Goal: Task Accomplishment & Management: Manage account settings

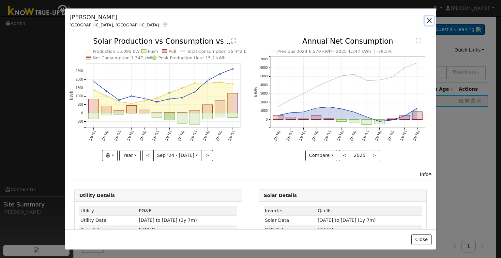
click at [428, 21] on button "button" at bounding box center [428, 20] width 9 height 9
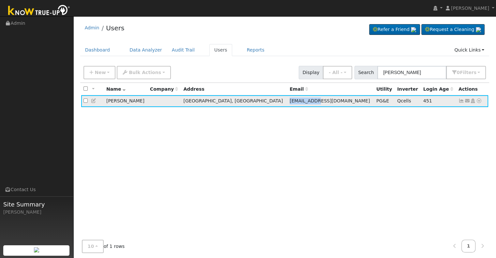
drag, startPoint x: 261, startPoint y: 101, endPoint x: 289, endPoint y: 99, distance: 28.8
click at [289, 99] on td "[EMAIL_ADDRESS][DOMAIN_NAME]" at bounding box center [330, 101] width 87 height 12
click at [91, 99] on icon at bounding box center [94, 100] width 6 height 5
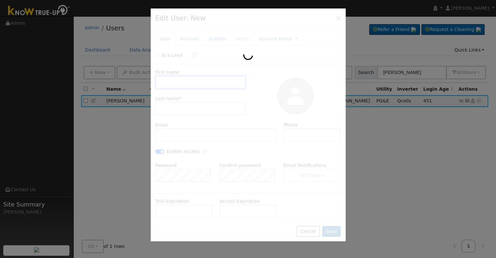
type input "[DATE]"
type input "[PERSON_NAME]"
type input "[EMAIL_ADDRESS][DOMAIN_NAME]"
type input "6612033905"
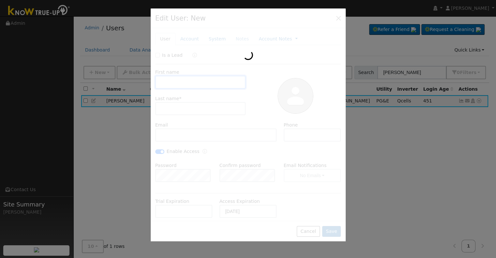
checkbox input "true"
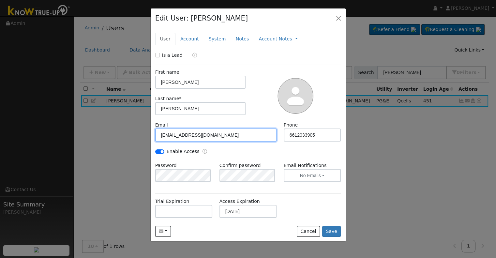
click at [163, 135] on input "[EMAIL_ADDRESS][DOMAIN_NAME]" at bounding box center [216, 134] width 122 height 13
click at [161, 134] on input "[EMAIL_ADDRESS][DOMAIN_NAME]" at bounding box center [216, 134] width 122 height 13
type input "[EMAIL_ADDRESS][DOMAIN_NAME]"
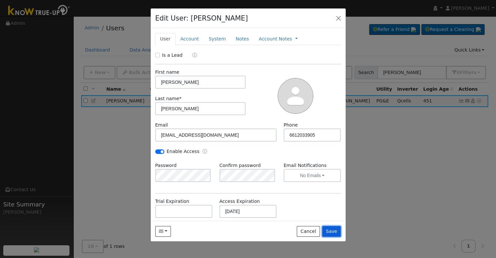
click at [332, 233] on button "Save" at bounding box center [331, 231] width 19 height 11
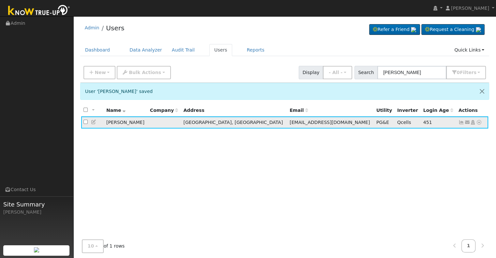
click at [460, 122] on icon at bounding box center [461, 122] width 6 height 5
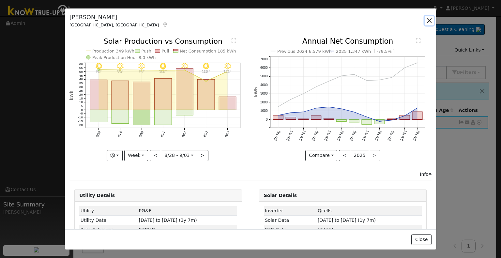
click at [426, 20] on button "button" at bounding box center [428, 20] width 9 height 9
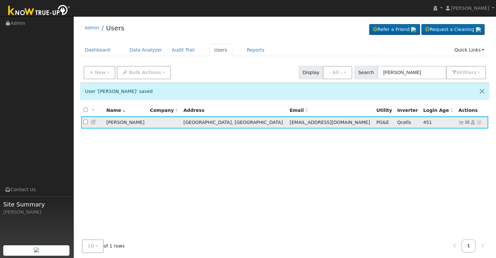
click at [95, 122] on icon at bounding box center [94, 122] width 6 height 5
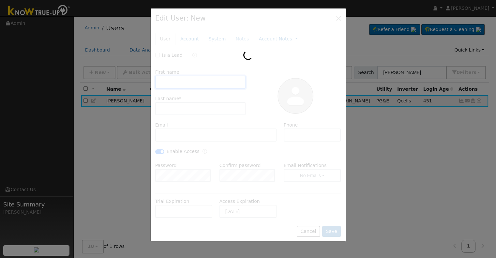
type input "[PERSON_NAME]"
type input "[EMAIL_ADDRESS][DOMAIN_NAME]"
type input "6612033905"
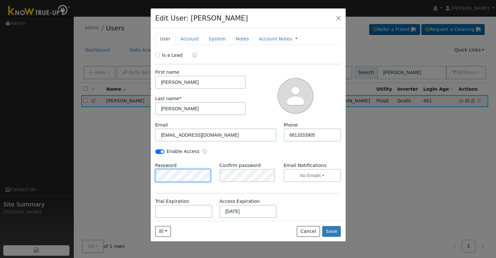
click at [135, 175] on div "Edit User: [PERSON_NAME] Default Account Default Account [STREET_ADDRESS][PERSO…" at bounding box center [248, 129] width 496 height 258
click at [182, 191] on div "Is a Lead First name [PERSON_NAME] Last name * [PERSON_NAME] Email [EMAIL_ADDRE…" at bounding box center [248, 164] width 186 height 225
click at [259, 155] on div "Enable Access" at bounding box center [248, 155] width 193 height 14
click at [331, 233] on button "Save" at bounding box center [331, 231] width 19 height 11
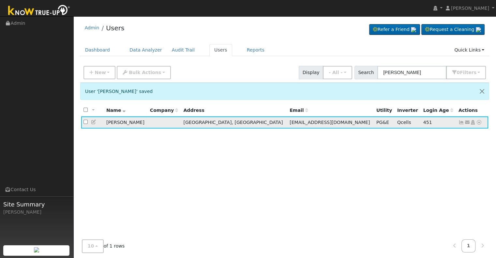
click at [461, 123] on icon at bounding box center [461, 122] width 6 height 5
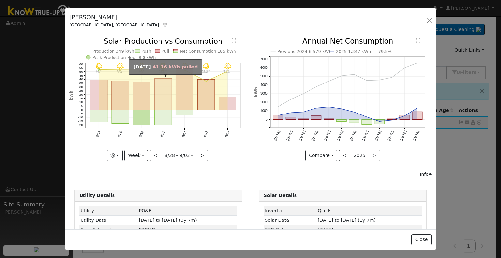
click at [158, 96] on rect "onclick=""" at bounding box center [163, 94] width 17 height 31
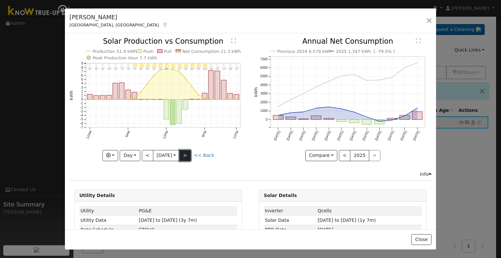
click at [186, 153] on button ">" at bounding box center [184, 155] width 11 height 11
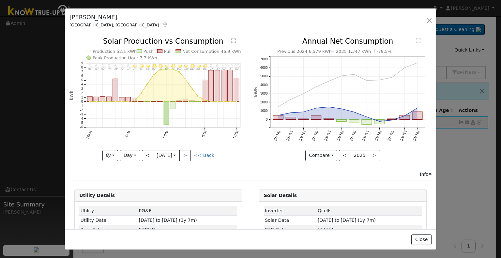
click at [162, 24] on icon at bounding box center [165, 24] width 6 height 5
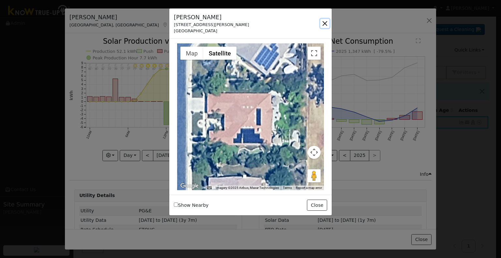
click at [325, 22] on button "button" at bounding box center [324, 23] width 9 height 9
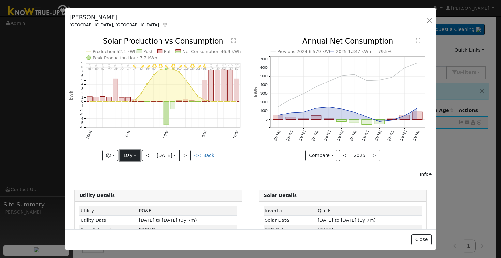
click at [129, 153] on button "Day" at bounding box center [130, 155] width 20 height 11
click at [128, 192] on link "Year" at bounding box center [142, 195] width 45 height 9
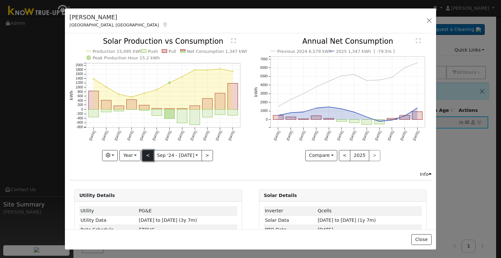
click at [149, 152] on button "<" at bounding box center [147, 155] width 11 height 11
type input "[DATE]"
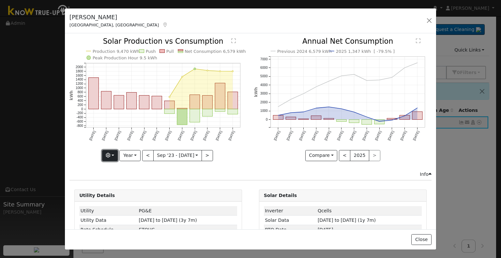
click at [114, 154] on button "button" at bounding box center [110, 155] width 16 height 11
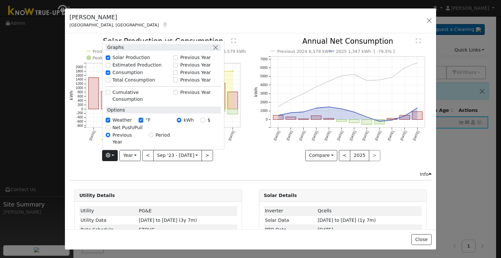
click at [114, 83] on label "Total Consumption" at bounding box center [133, 80] width 43 height 7
click at [110, 82] on input "Total Consumption" at bounding box center [108, 80] width 5 height 5
checkbox input "true"
click at [81, 150] on icon "Production 9,470 kWh Push Pull Total Consumption 10,237 kWh Net Consumption 6,5…" at bounding box center [157, 99] width 177 height 122
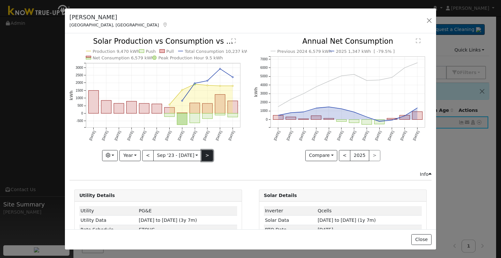
click at [204, 155] on button ">" at bounding box center [206, 155] width 11 height 11
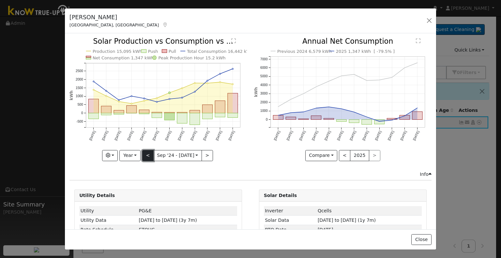
click at [143, 154] on button "<" at bounding box center [147, 155] width 11 height 11
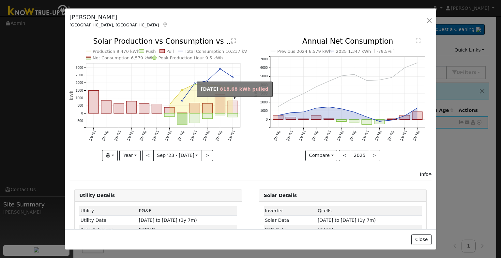
click at [228, 108] on rect "onclick=""" at bounding box center [233, 107] width 10 height 12
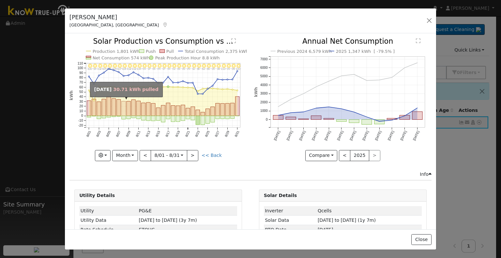
click at [122, 109] on rect "onclick=""" at bounding box center [124, 108] width 4 height 15
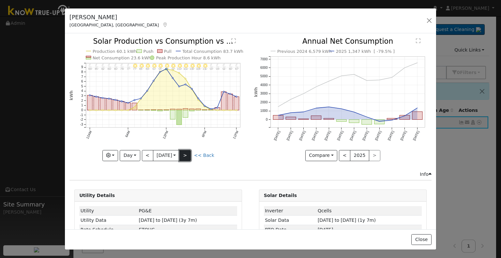
click at [189, 153] on button ">" at bounding box center [184, 155] width 11 height 11
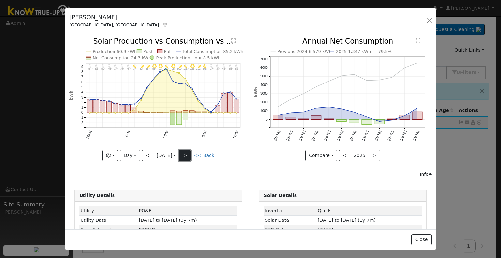
click at [183, 154] on button ">" at bounding box center [184, 155] width 11 height 11
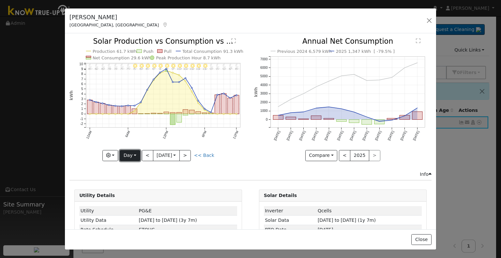
click at [132, 154] on button "Day" at bounding box center [130, 155] width 20 height 11
click at [133, 183] on link "Month" at bounding box center [142, 186] width 45 height 9
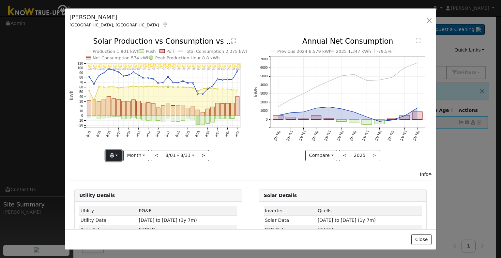
click at [115, 155] on button "button" at bounding box center [114, 155] width 16 height 11
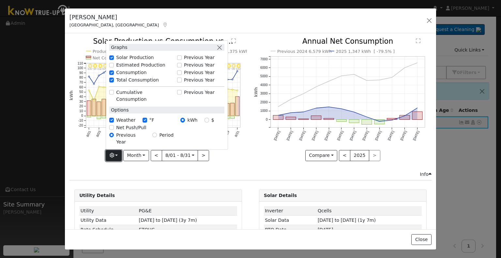
click at [115, 155] on button "button" at bounding box center [114, 155] width 16 height 11
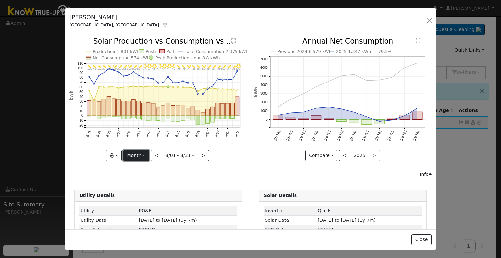
click at [144, 156] on button "Month" at bounding box center [136, 155] width 26 height 11
click at [142, 194] on link "Year" at bounding box center [146, 195] width 45 height 9
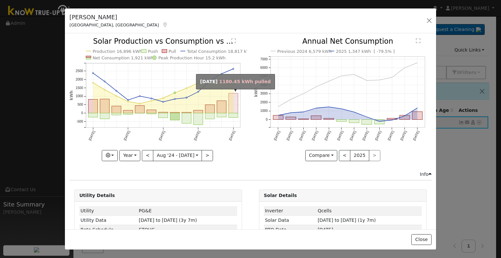
click at [230, 108] on rect "onclick=""" at bounding box center [233, 103] width 9 height 20
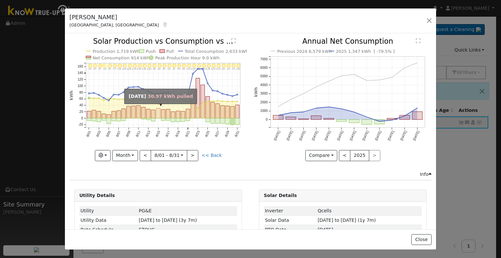
click at [157, 111] on rect "onclick=""" at bounding box center [158, 113] width 4 height 10
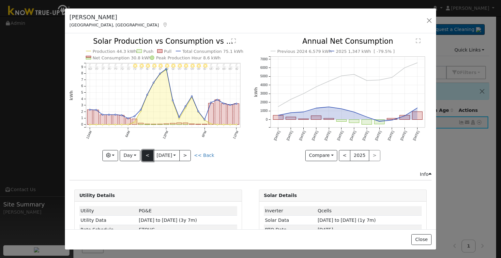
click at [145, 154] on button "<" at bounding box center [147, 155] width 11 height 11
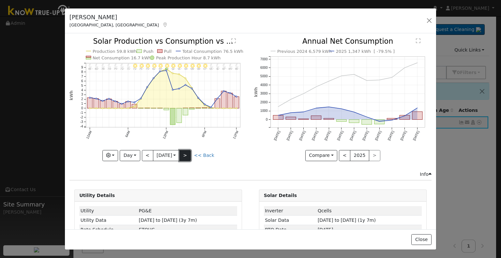
click at [187, 156] on button ">" at bounding box center [184, 155] width 11 height 11
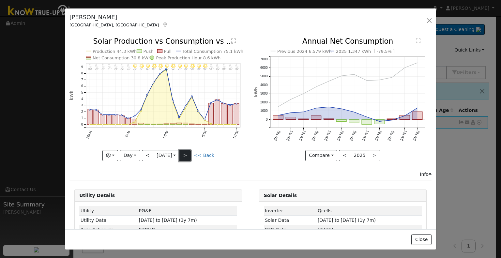
click at [188, 156] on button ">" at bounding box center [184, 155] width 11 height 11
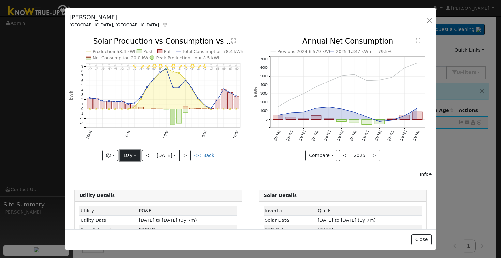
click at [133, 153] on button "Day" at bounding box center [130, 155] width 20 height 11
click at [132, 194] on link "Year" at bounding box center [142, 195] width 45 height 9
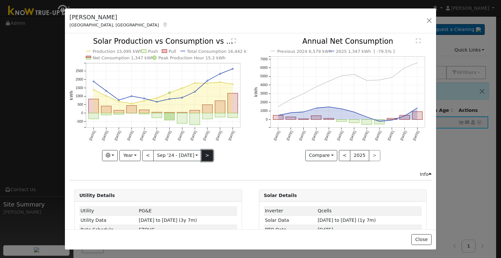
click at [204, 154] on button ">" at bounding box center [206, 155] width 11 height 11
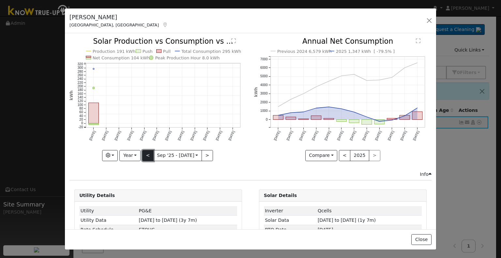
click at [146, 151] on button "<" at bounding box center [147, 155] width 11 height 11
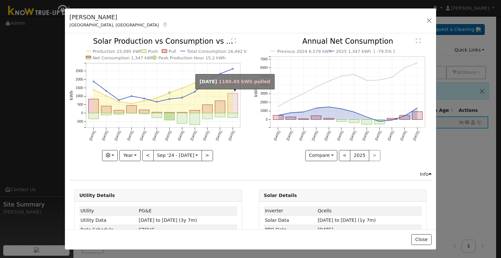
click at [228, 109] on rect "onclick=""" at bounding box center [233, 103] width 10 height 20
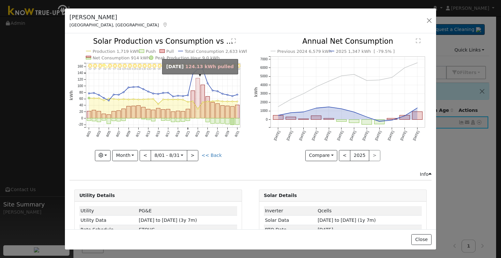
click at [196, 92] on rect "onclick=""" at bounding box center [198, 98] width 4 height 40
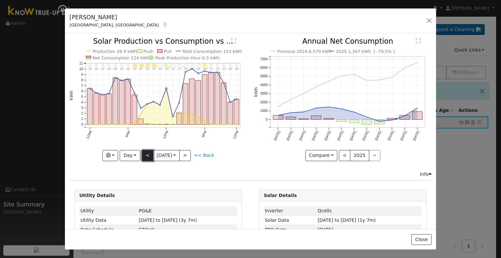
click at [146, 155] on button "<" at bounding box center [147, 155] width 11 height 11
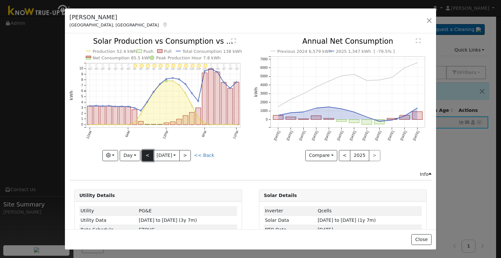
click at [146, 155] on button "<" at bounding box center [147, 155] width 11 height 11
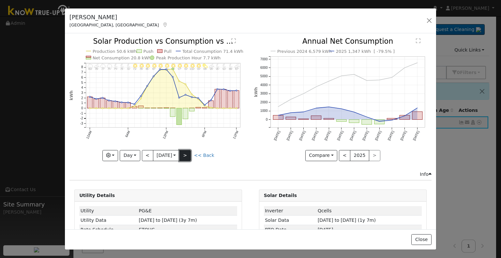
click at [183, 152] on button ">" at bounding box center [184, 155] width 11 height 11
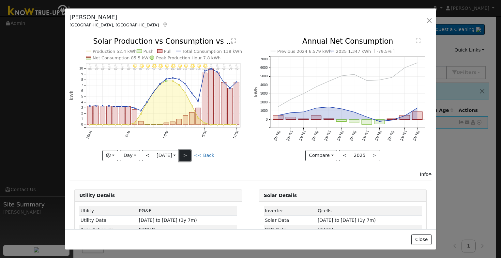
click at [183, 152] on button ">" at bounding box center [184, 155] width 11 height 11
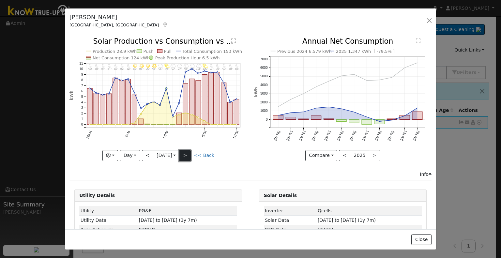
click at [183, 152] on button ">" at bounding box center [184, 155] width 11 height 11
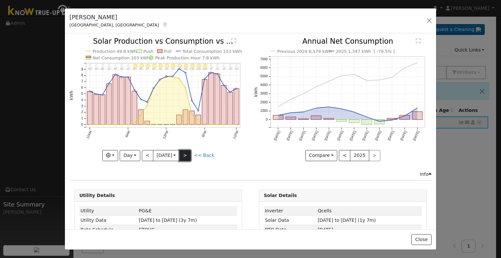
click at [183, 152] on button ">" at bounding box center [184, 155] width 11 height 11
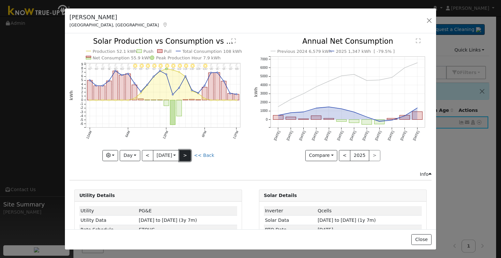
click at [187, 152] on button ">" at bounding box center [184, 155] width 11 height 11
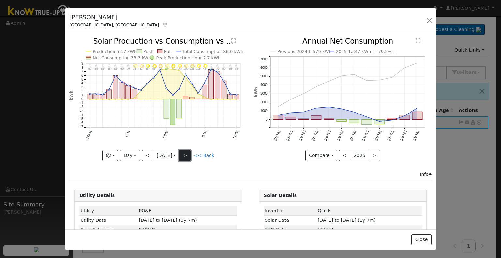
click at [187, 152] on button ">" at bounding box center [184, 155] width 11 height 11
click at [186, 151] on button ">" at bounding box center [184, 155] width 11 height 11
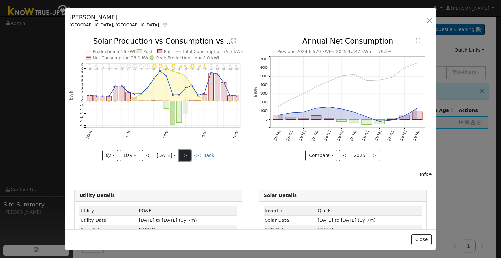
click at [186, 151] on button ">" at bounding box center [184, 155] width 11 height 11
click at [184, 154] on button ">" at bounding box center [184, 155] width 11 height 11
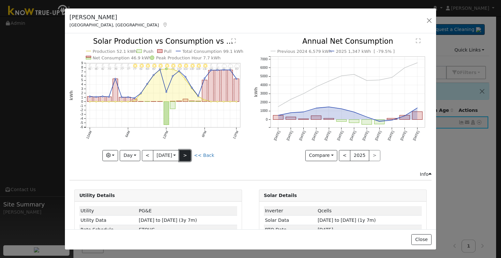
click at [187, 150] on button ">" at bounding box center [184, 155] width 11 height 11
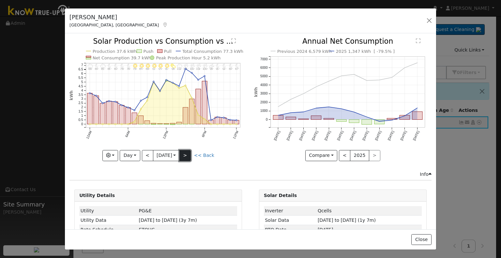
click at [188, 151] on button ">" at bounding box center [184, 155] width 11 height 11
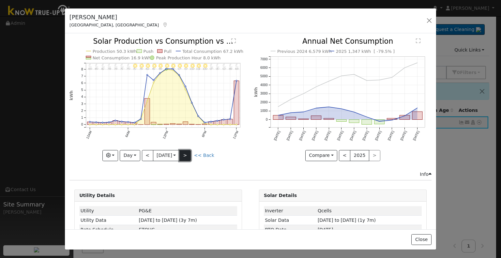
click at [188, 151] on button ">" at bounding box center [184, 155] width 11 height 11
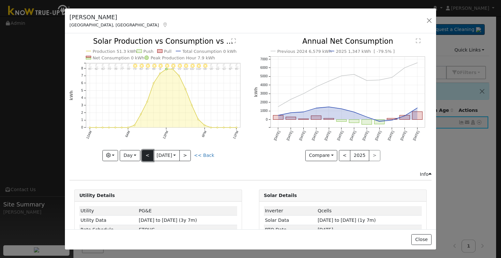
click at [143, 156] on button "<" at bounding box center [147, 155] width 11 height 11
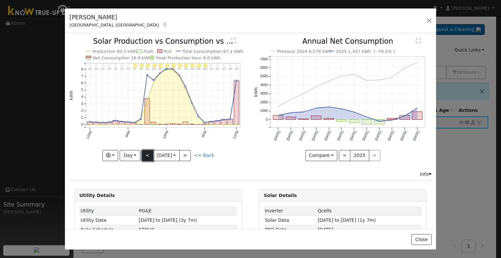
click at [144, 156] on button "<" at bounding box center [147, 155] width 11 height 11
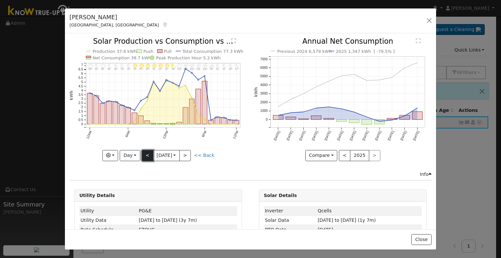
click at [144, 156] on button "<" at bounding box center [147, 155] width 11 height 11
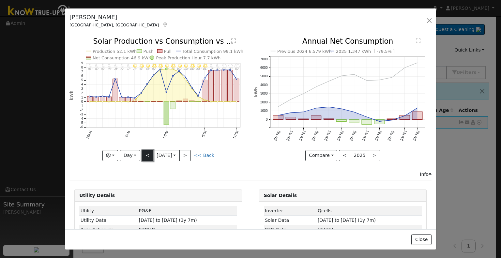
click at [144, 156] on button "<" at bounding box center [147, 155] width 11 height 11
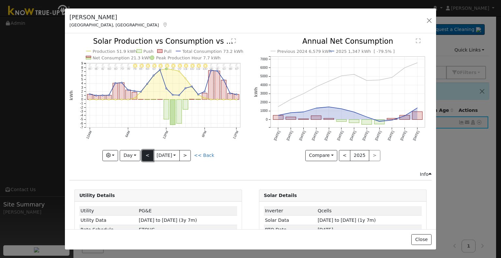
click at [144, 156] on button "<" at bounding box center [147, 155] width 11 height 11
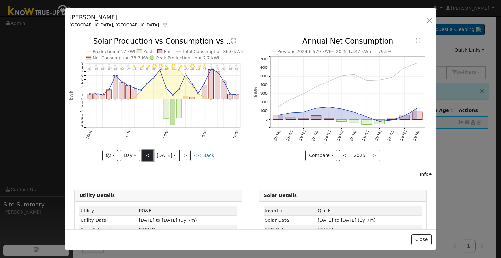
click at [144, 156] on button "<" at bounding box center [147, 155] width 11 height 11
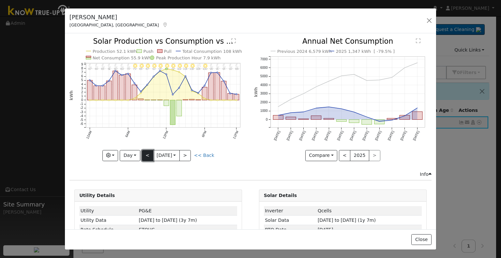
click at [144, 156] on button "<" at bounding box center [147, 155] width 11 height 11
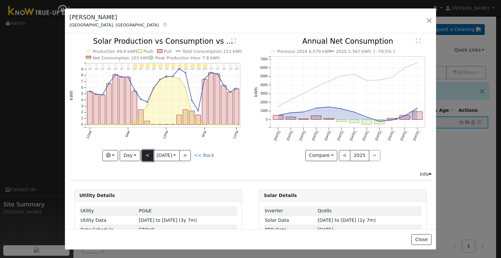
click at [144, 156] on button "<" at bounding box center [147, 155] width 11 height 11
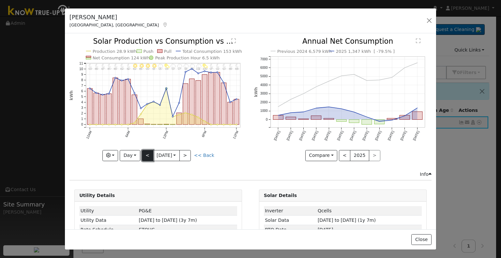
click at [149, 152] on button "<" at bounding box center [147, 155] width 11 height 11
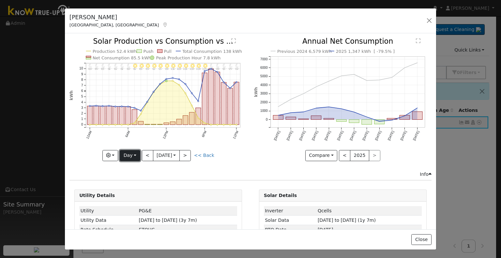
click at [129, 155] on button "Day" at bounding box center [130, 155] width 20 height 11
click at [126, 187] on link "Month" at bounding box center [142, 186] width 45 height 9
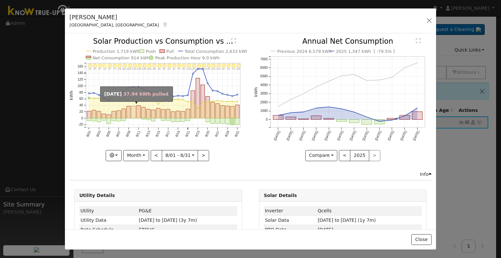
click at [133, 107] on rect "onclick=""" at bounding box center [133, 112] width 4 height 12
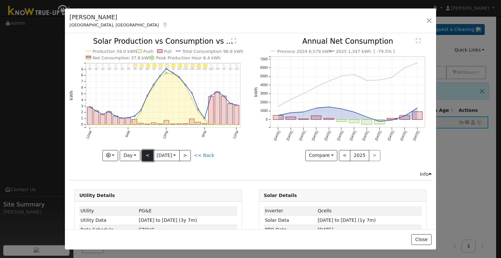
click at [146, 152] on button "<" at bounding box center [147, 155] width 11 height 11
click at [146, 155] on button "<" at bounding box center [147, 155] width 11 height 11
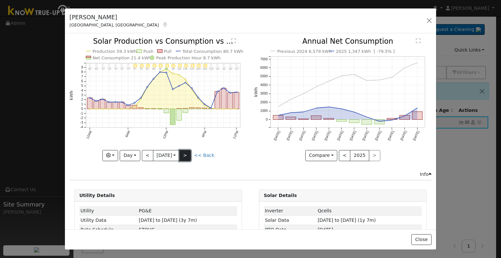
click at [185, 155] on button ">" at bounding box center [184, 155] width 11 height 11
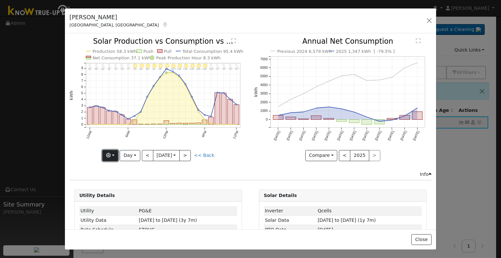
click at [110, 153] on icon "button" at bounding box center [108, 155] width 5 height 5
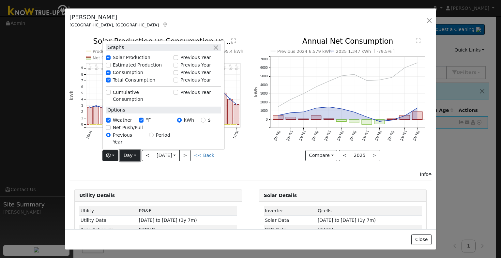
click at [136, 156] on button "Day" at bounding box center [130, 155] width 20 height 11
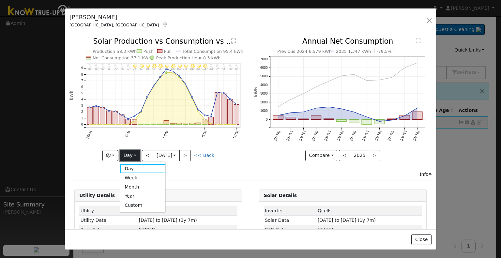
click at [134, 152] on button "Day" at bounding box center [130, 155] width 20 height 11
click at [140, 187] on link "Month" at bounding box center [142, 186] width 45 height 9
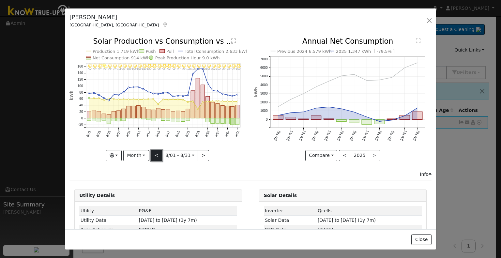
click at [156, 155] on button "<" at bounding box center [156, 155] width 11 height 11
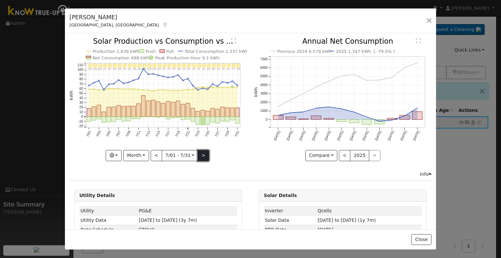
click at [204, 151] on button ">" at bounding box center [203, 155] width 11 height 11
type input "[DATE]"
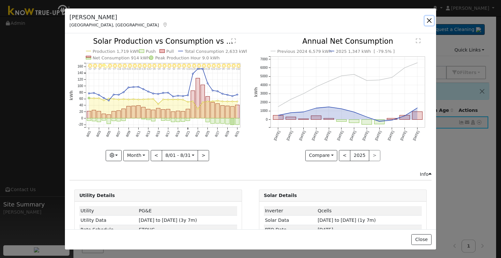
click at [429, 22] on button "button" at bounding box center [428, 20] width 9 height 9
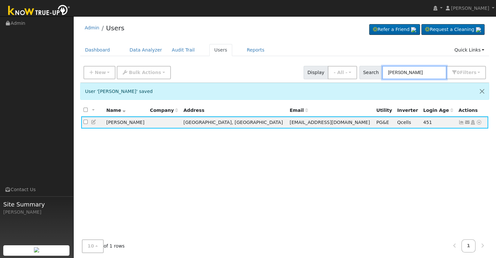
drag, startPoint x: 428, startPoint y: 70, endPoint x: 372, endPoint y: 71, distance: 55.7
click at [372, 71] on div "Search [PERSON_NAME] 0 Filter s Role Show - All - Show Leads Admin Billing Admi…" at bounding box center [422, 72] width 127 height 13
paste input "[PERSON_NAME]"
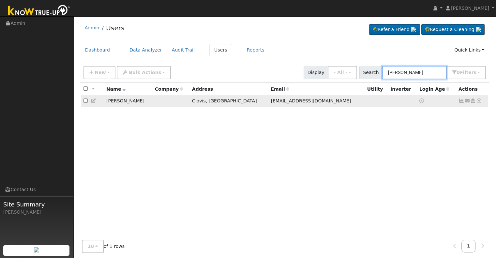
type input "[PERSON_NAME]"
drag, startPoint x: 250, startPoint y: 100, endPoint x: 300, endPoint y: 102, distance: 49.6
click at [300, 102] on td "[EMAIL_ADDRESS][DOMAIN_NAME]" at bounding box center [316, 101] width 96 height 12
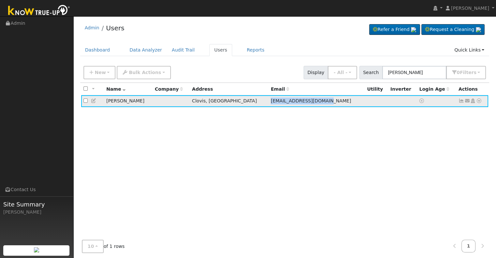
copy span "[EMAIL_ADDRESS][DOMAIN_NAME]"
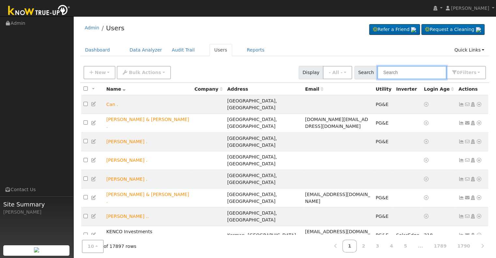
click at [390, 68] on input "text" at bounding box center [411, 72] width 69 height 13
paste input "[PERSON_NAME]"
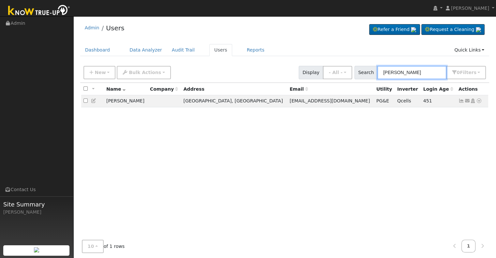
type input "[PERSON_NAME]"
